Goal: Transaction & Acquisition: Purchase product/service

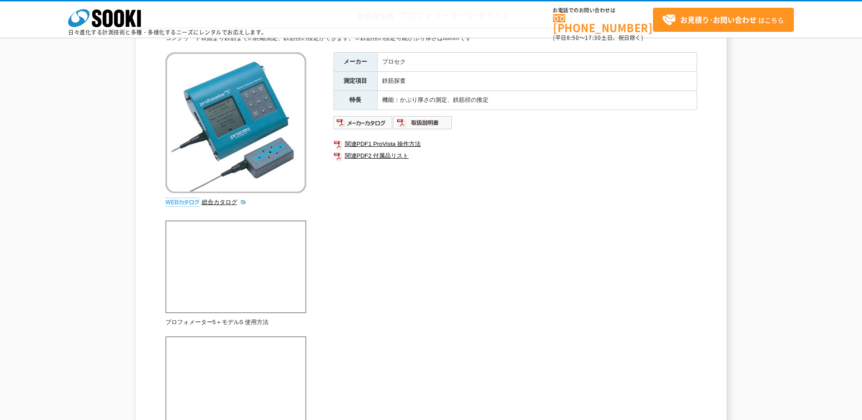
scroll to position [91, 0]
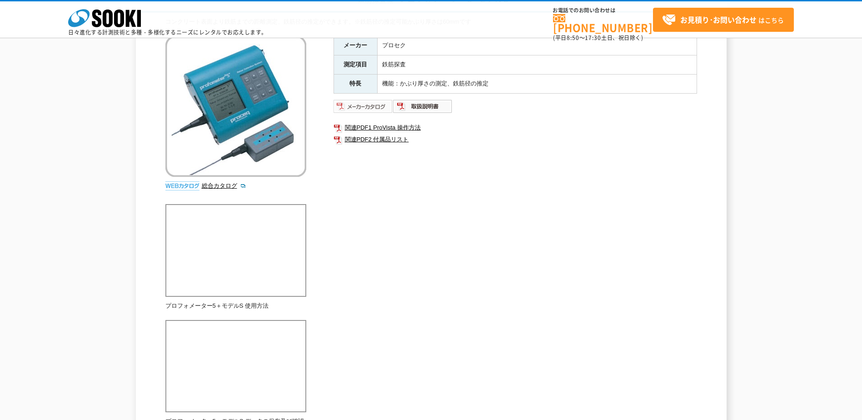
click at [357, 105] on img at bounding box center [364, 106] width 60 height 15
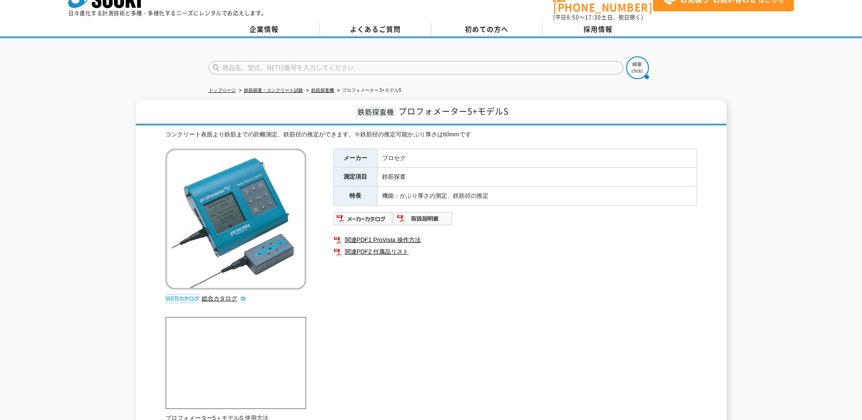
scroll to position [66, 0]
